Goal: Find contact information: Find contact information

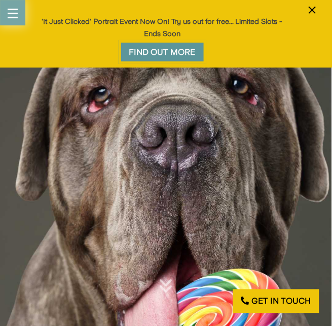
click at [20, 12] on button "button" at bounding box center [12, 12] width 25 height 25
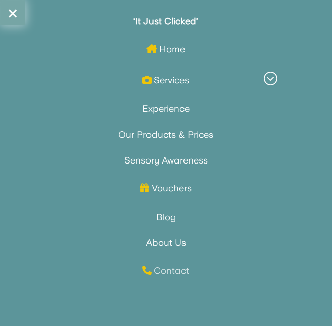
click at [166, 273] on link "Contact" at bounding box center [166, 271] width 299 height 14
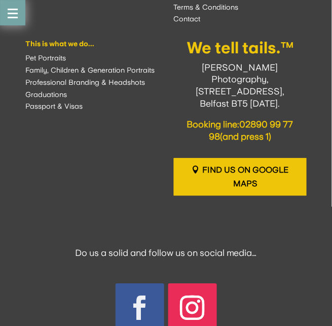
scroll to position [2062, 0]
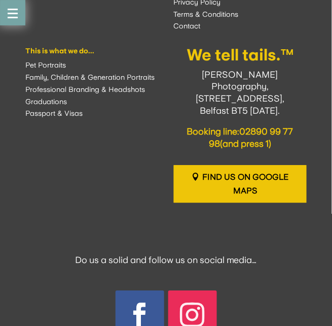
click at [212, 302] on link "Follow" at bounding box center [192, 315] width 49 height 49
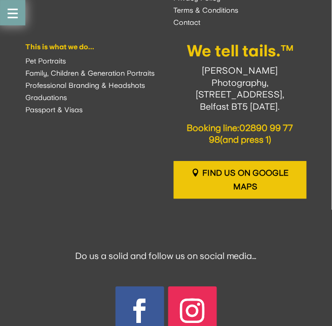
scroll to position [2059, 0]
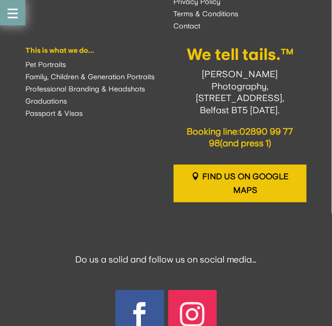
click at [189, 307] on link "Follow" at bounding box center [192, 314] width 49 height 49
click at [137, 302] on link "Follow" at bounding box center [140, 314] width 49 height 49
